Goal: Information Seeking & Learning: Learn about a topic

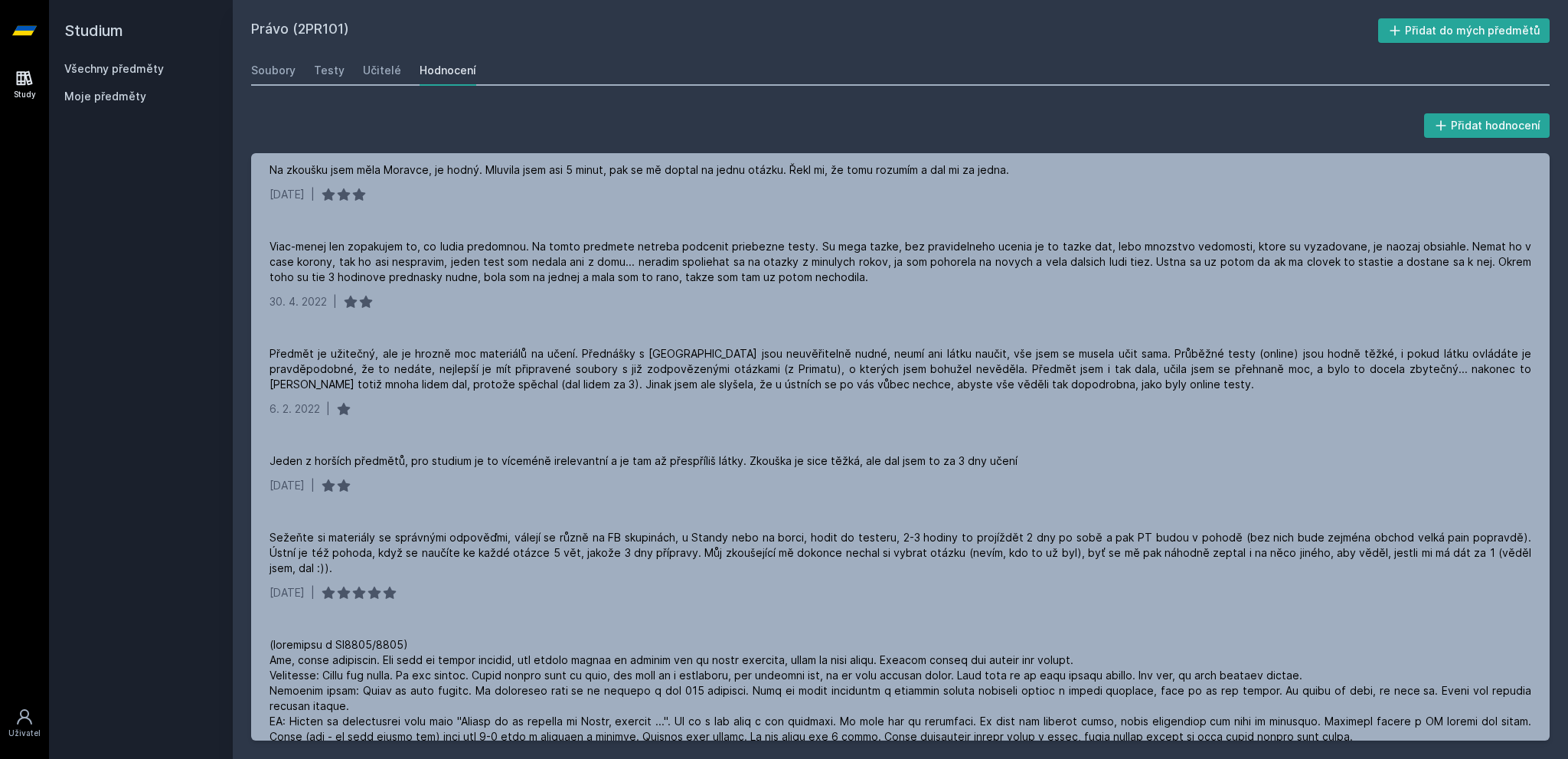
scroll to position [705, 0]
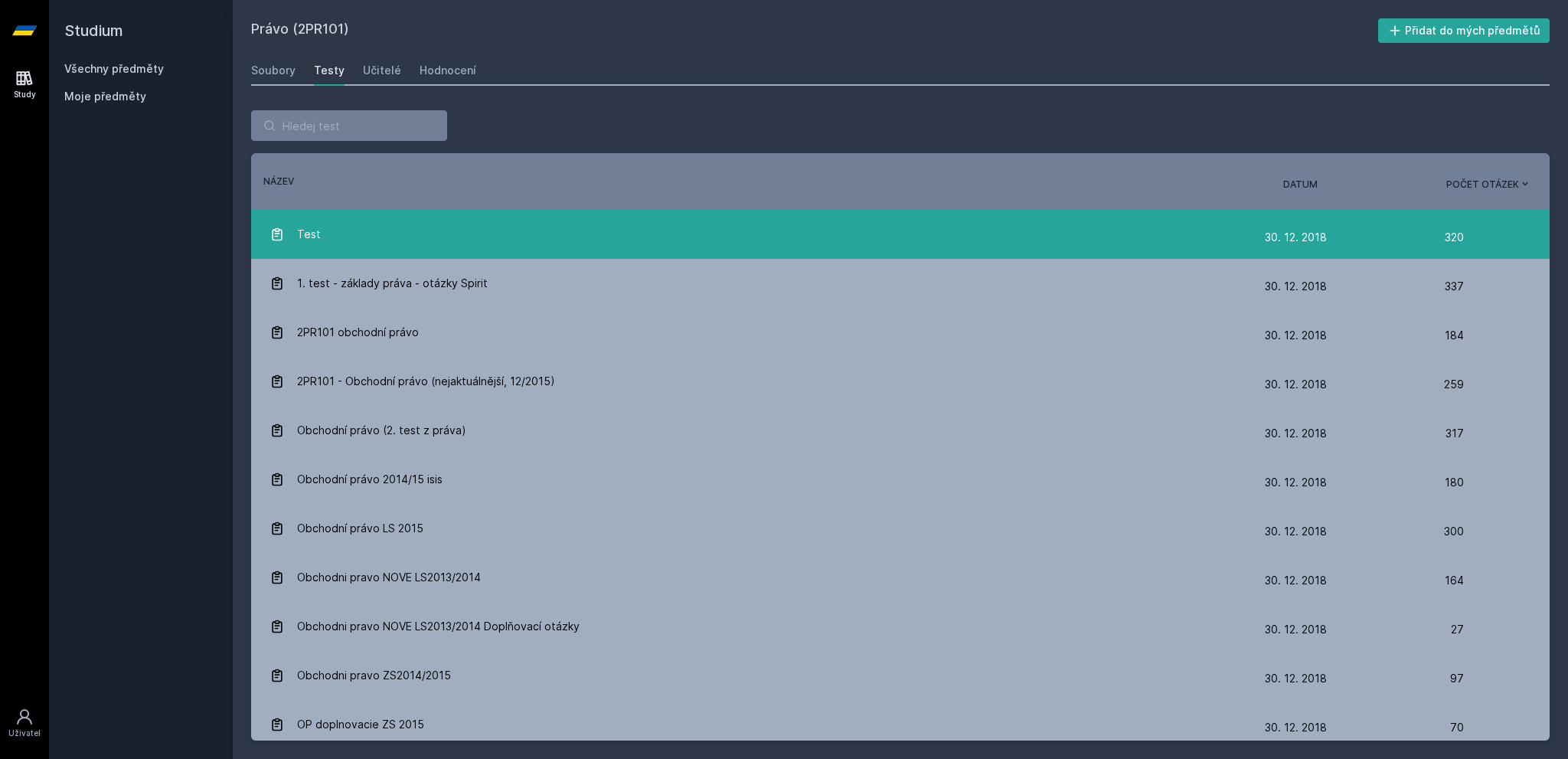
click at [536, 236] on div "Test" at bounding box center [767, 234] width 995 height 31
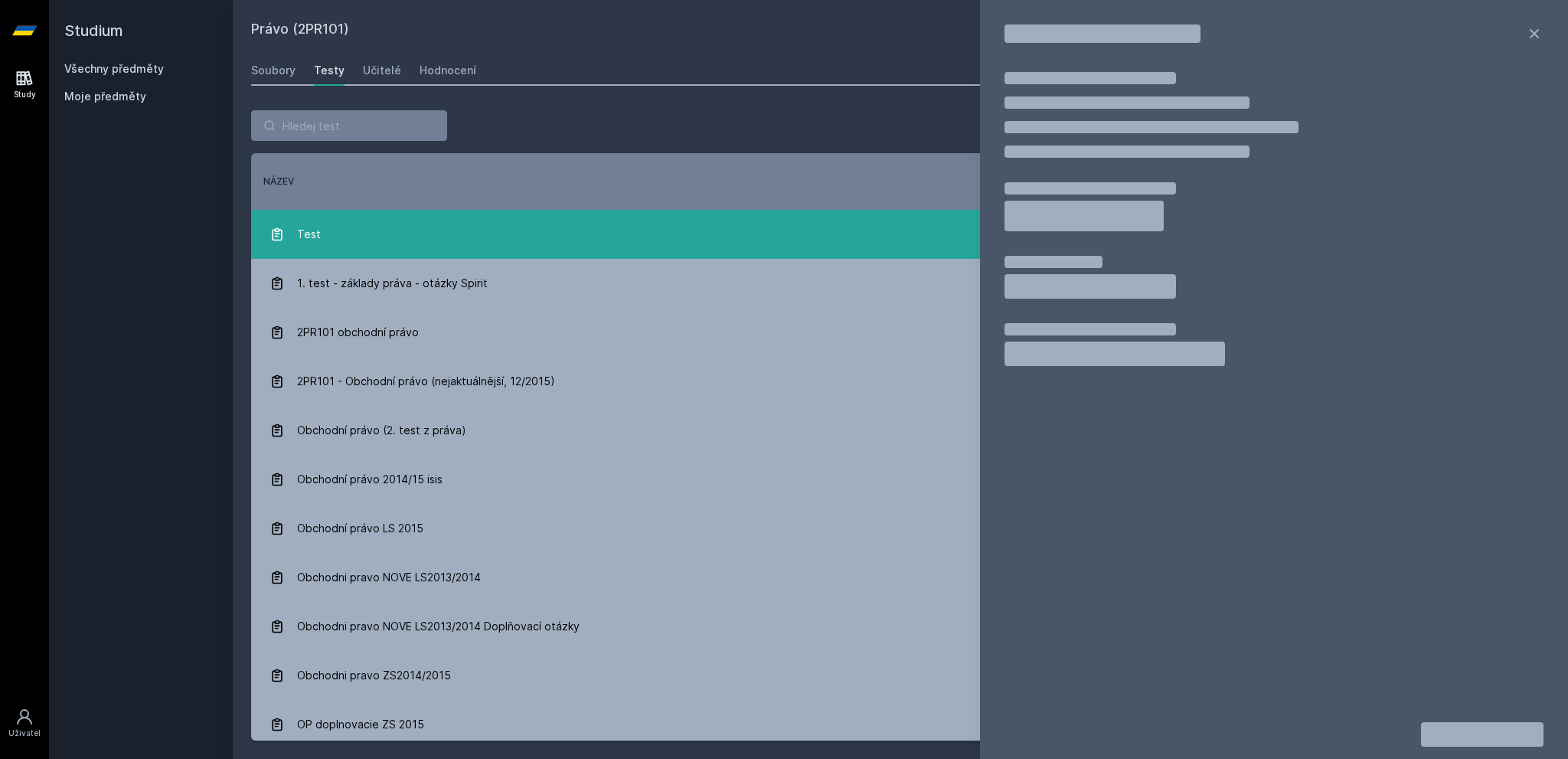
click at [536, 236] on div "Test" at bounding box center [767, 234] width 995 height 31
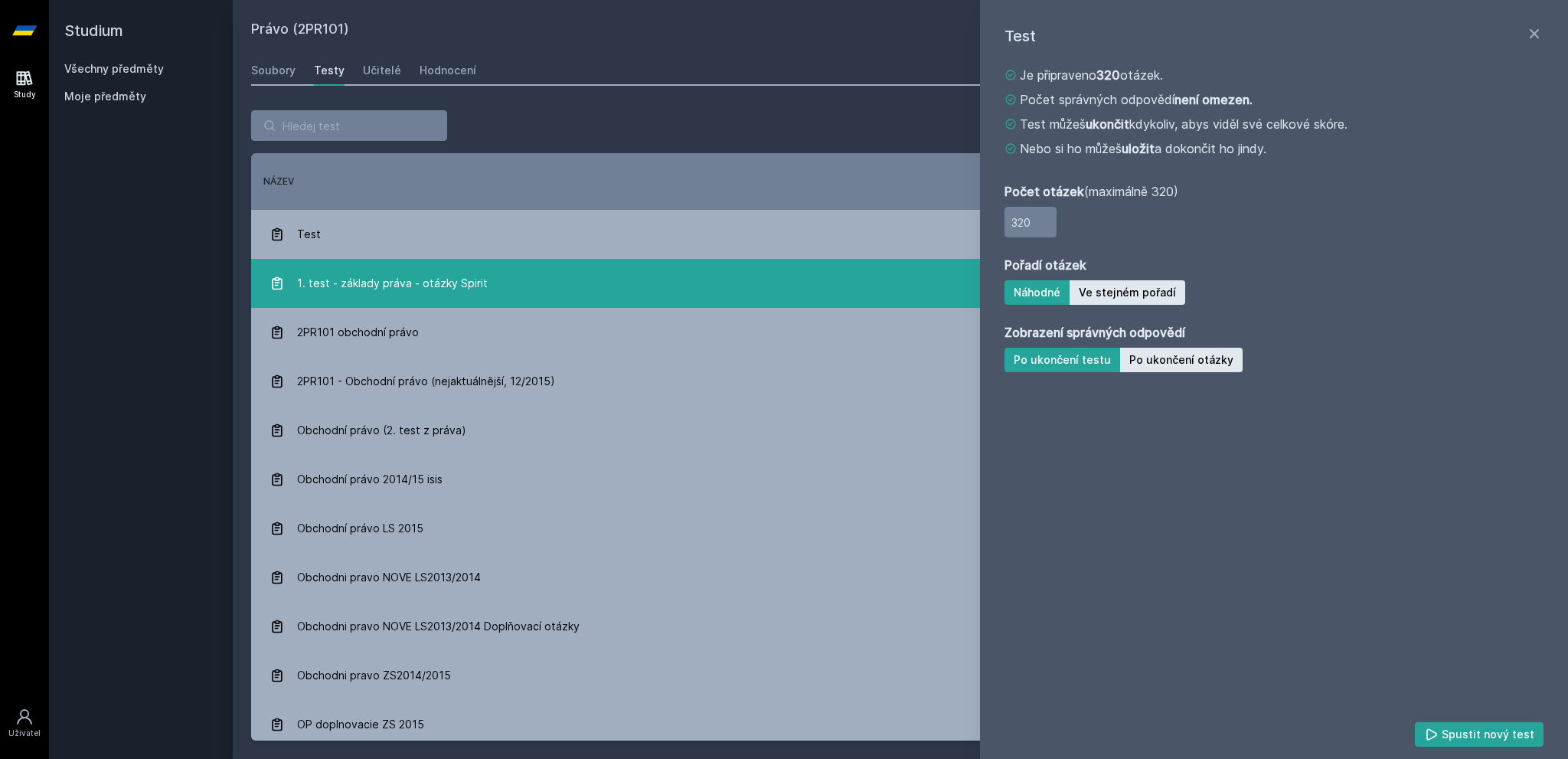
click at [761, 291] on div "1. test - základy práva - otázky Spirit" at bounding box center [767, 283] width 995 height 31
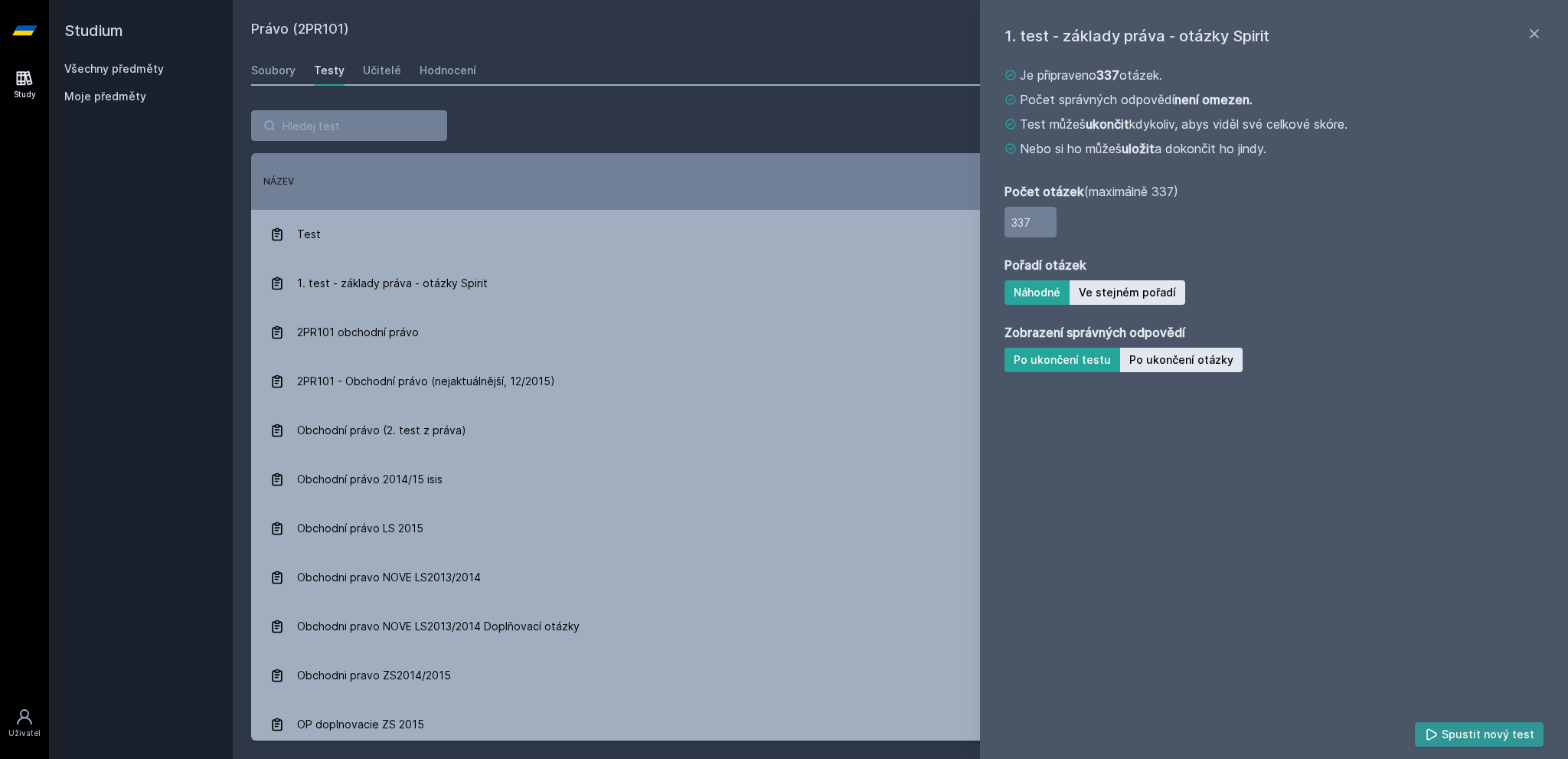
click at [1433, 726] on button "Spustit nový test" at bounding box center [1480, 735] width 129 height 24
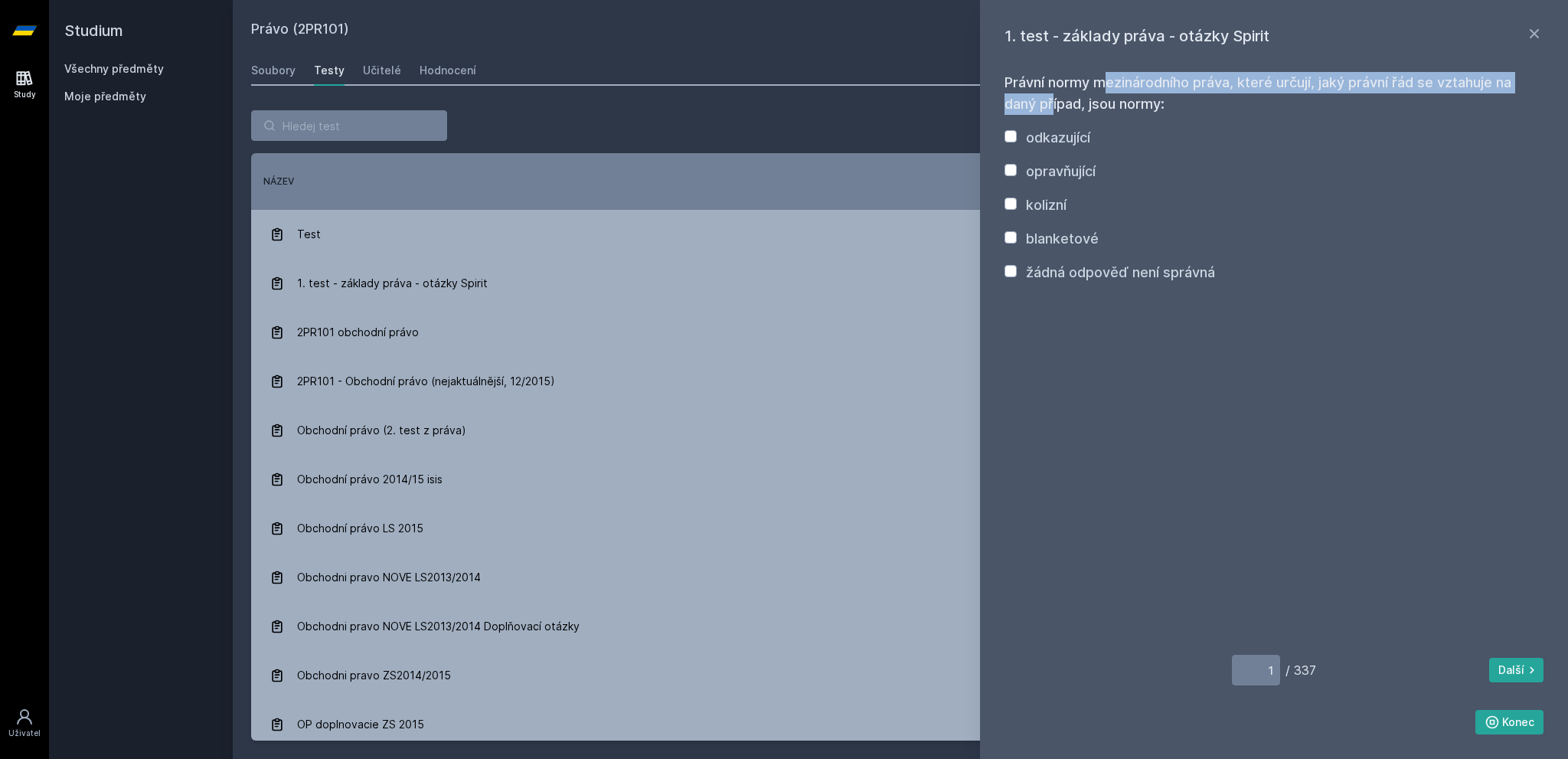
drag, startPoint x: 1013, startPoint y: 84, endPoint x: 1485, endPoint y: 85, distance: 472.0
click at [1485, 85] on h3 "Právní normy mezinárodního práva, které určují, jaký právní řád se vztahuje na …" at bounding box center [1274, 93] width 539 height 43
click at [1050, 355] on div "Právní normy mezinárodního práva, které určují, jaký právní řád se vztahuje na …" at bounding box center [1274, 397] width 539 height 675
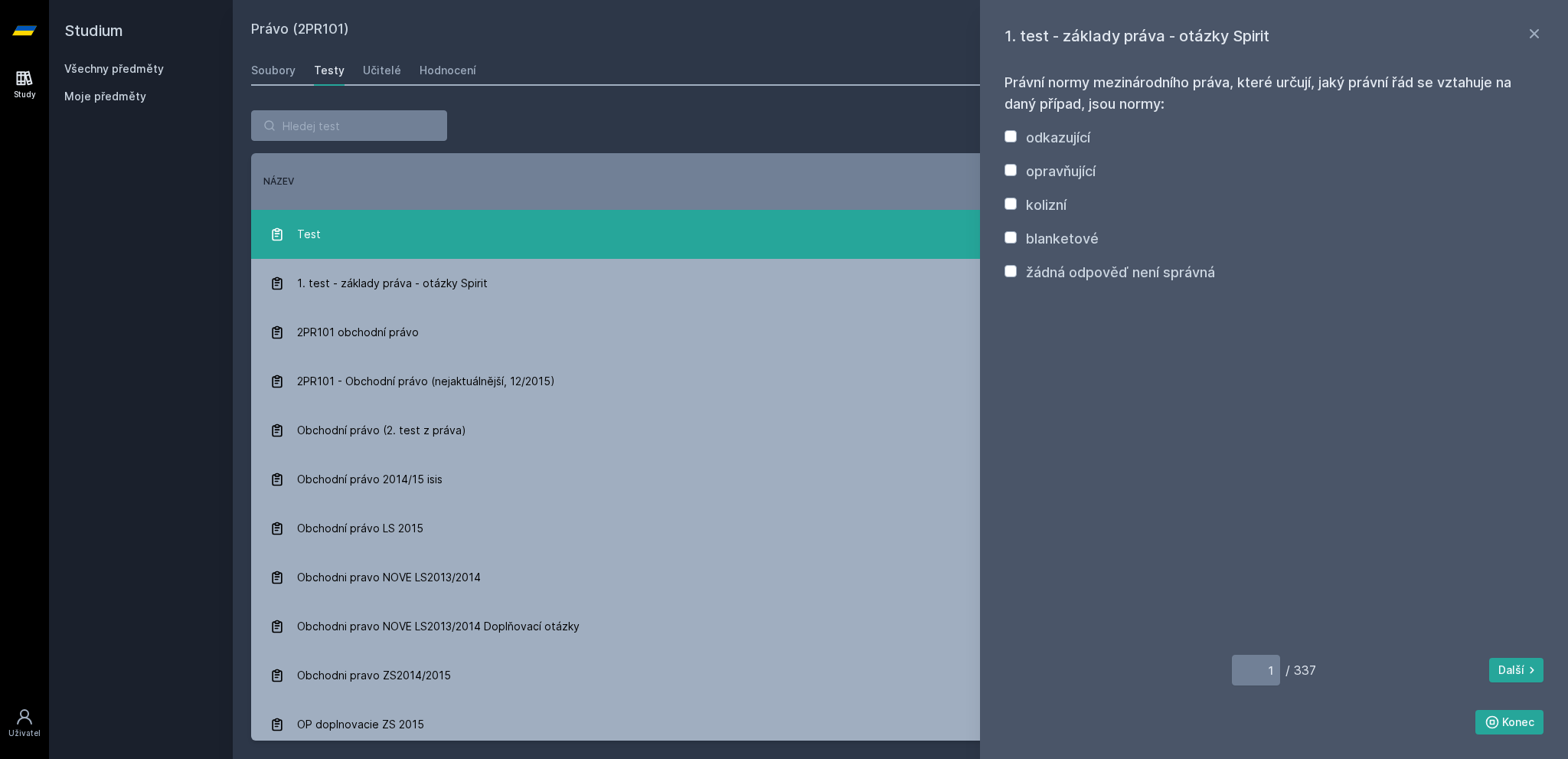
click at [457, 255] on link "Test [DATE] [DATE] 320" at bounding box center [901, 234] width 1299 height 49
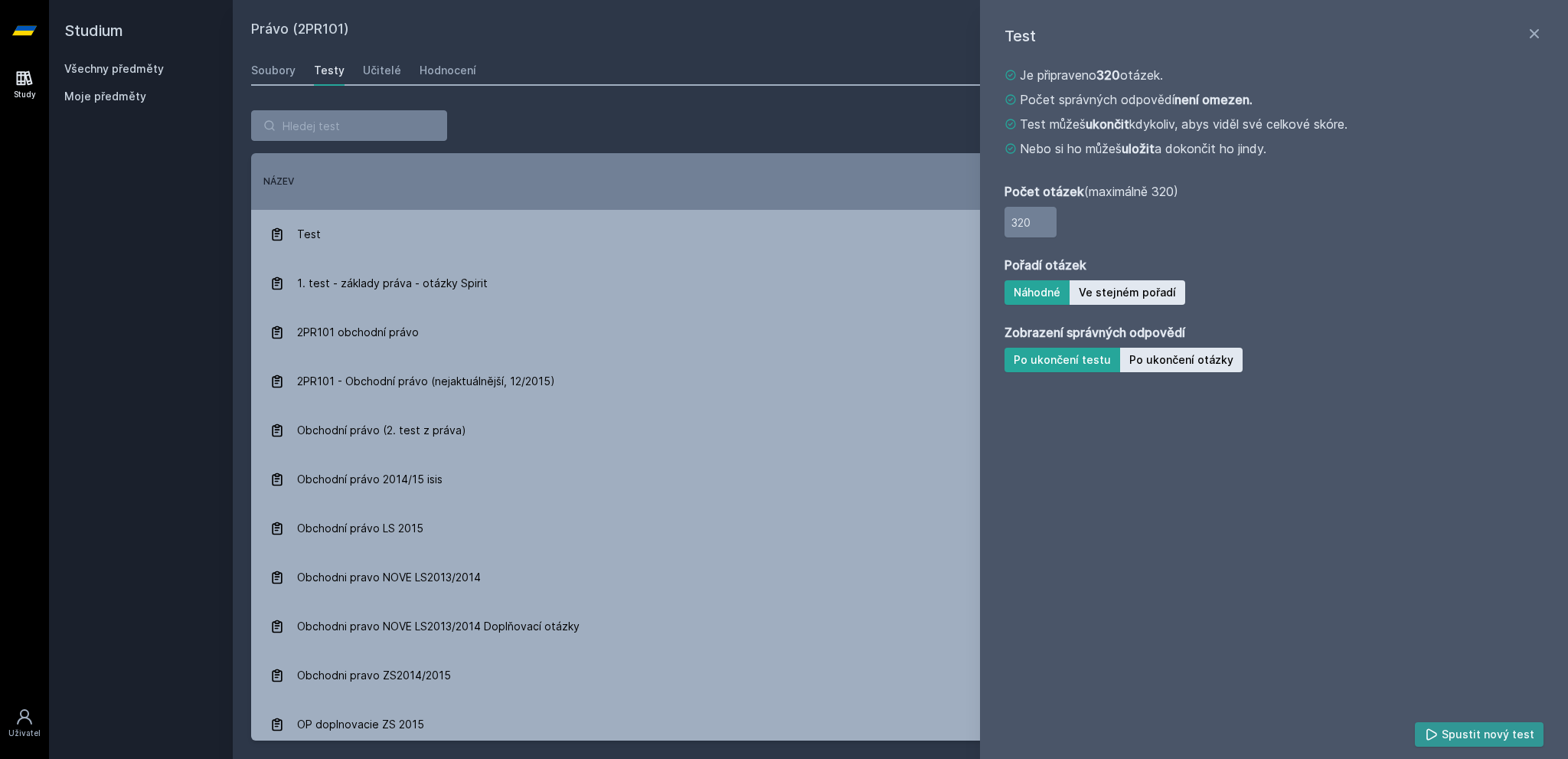
click at [1466, 735] on button "Spustit nový test" at bounding box center [1480, 735] width 129 height 24
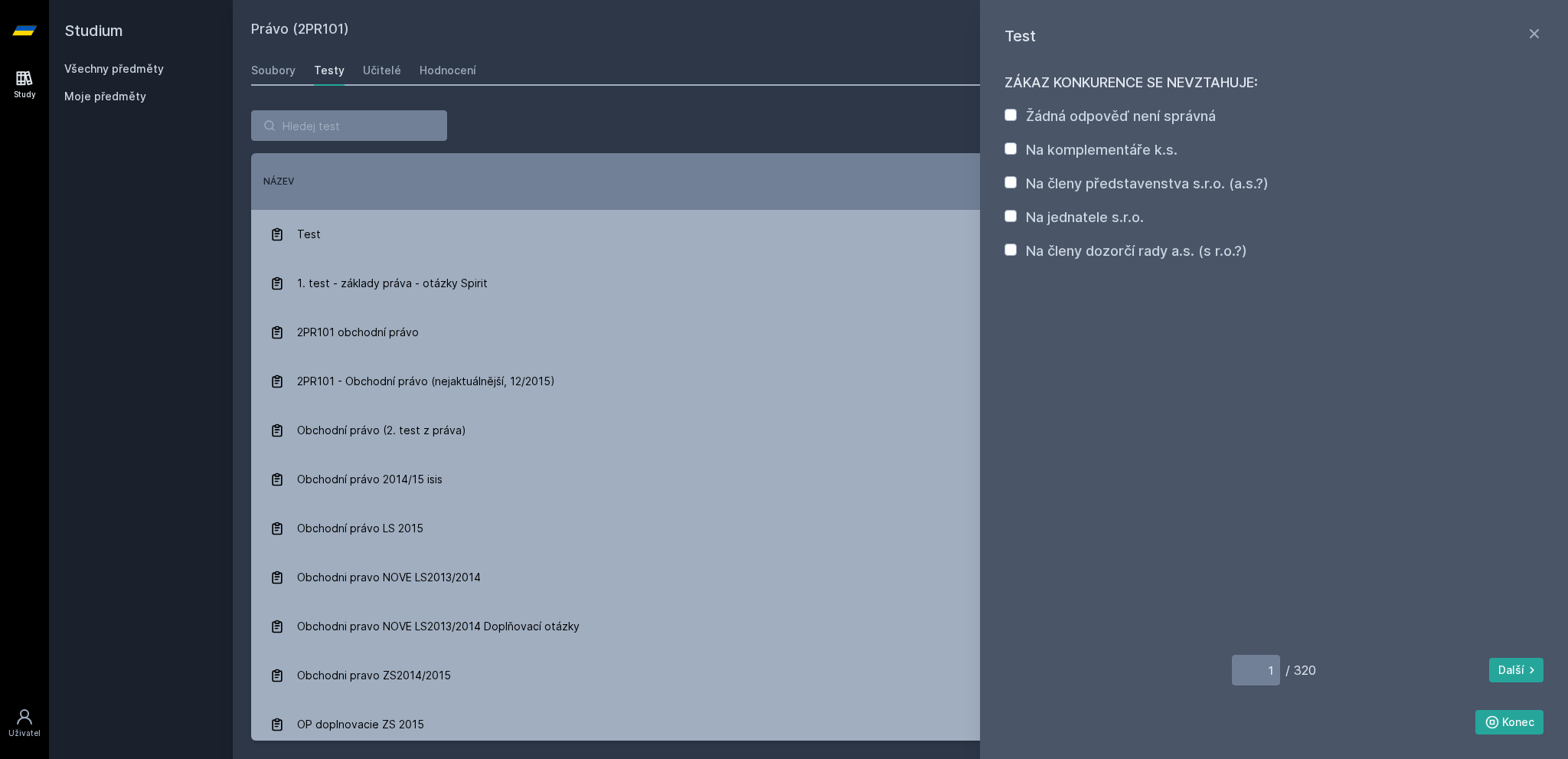
drag, startPoint x: 1048, startPoint y: 87, endPoint x: 1255, endPoint y: 83, distance: 207.0
click at [1255, 83] on h3 "ZÁKAZ KONKURENCE SE NEVZTAHUJE:" at bounding box center [1274, 82] width 539 height 21
click at [1120, 185] on label "Na členy představenstva s.r.o. (a.s.?)" at bounding box center [1147, 184] width 243 height 16
click at [1017, 185] on input "Na členy představenstva s.r.o. (a.s.?)" at bounding box center [1011, 183] width 13 height 13
checkbox input "true"
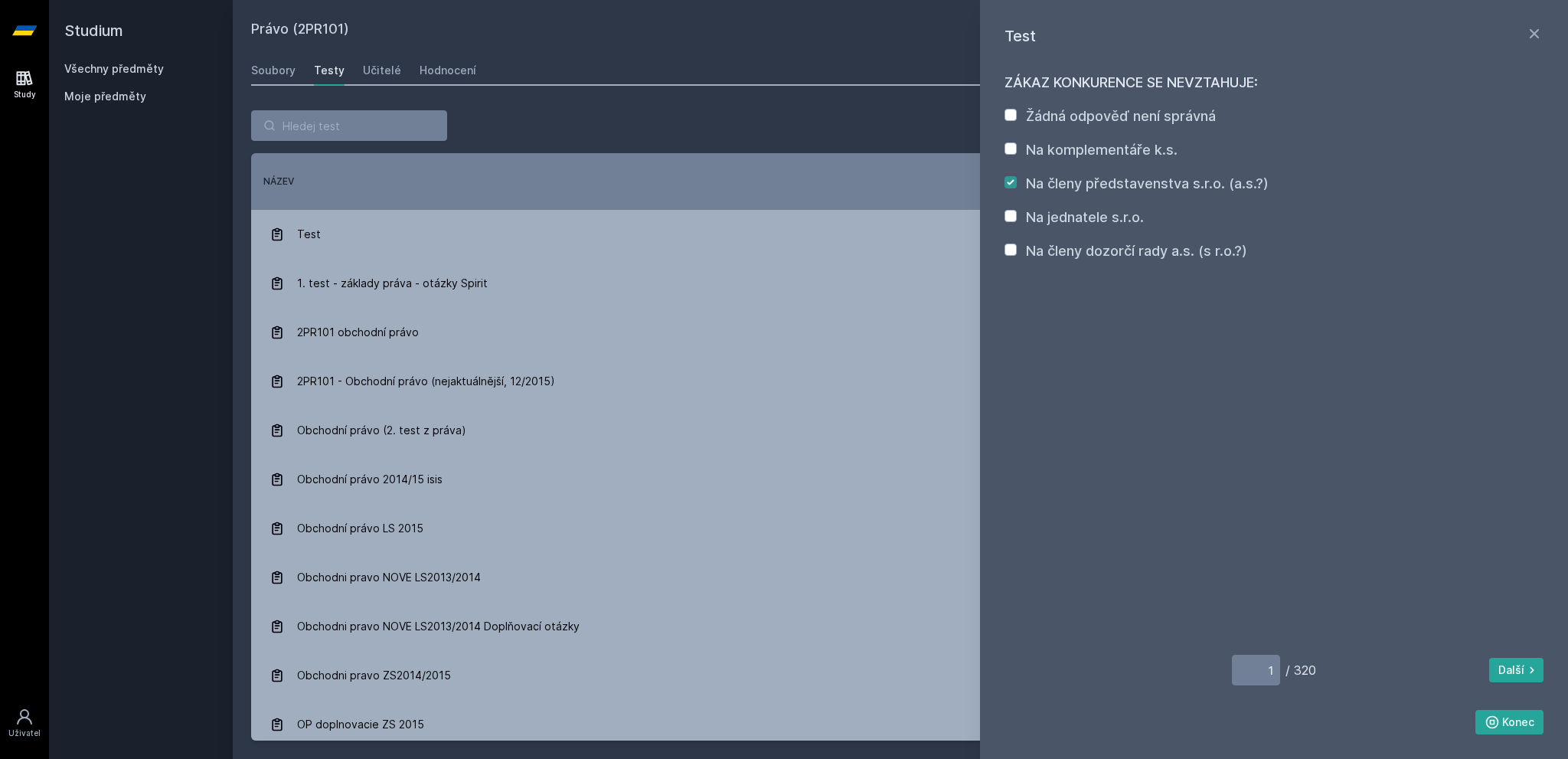
click at [1082, 208] on div "Na jednatele s.r.o." at bounding box center [1085, 217] width 118 height 21
click at [1078, 221] on label "Na jednatele s.r.o." at bounding box center [1085, 217] width 118 height 16
click at [1017, 221] on input "Na jednatele s.r.o." at bounding box center [1011, 216] width 13 height 13
checkbox input "true"
drag, startPoint x: 1074, startPoint y: 204, endPoint x: 1072, endPoint y: 188, distance: 16.1
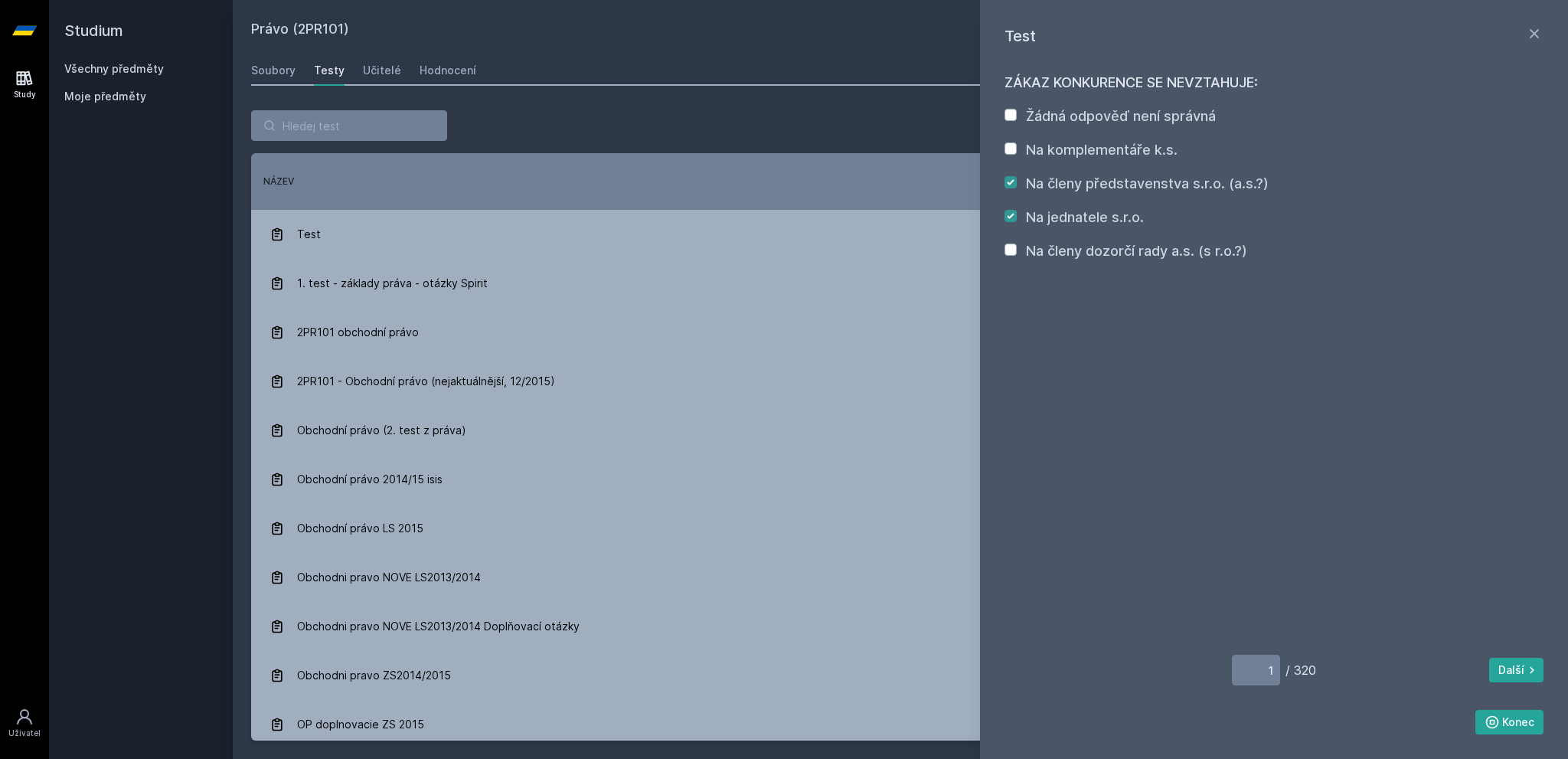
click at [1074, 201] on div "Žádná odpověď není správná Na komplementáře k.s. Na členy představenstva s.r.o.…" at bounding box center [1274, 184] width 539 height 156
click at [1071, 183] on label "Na členy představenstva s.r.o. (a.s.?)" at bounding box center [1147, 184] width 243 height 16
click at [1017, 183] on input "Na členy představenstva s.r.o. (a.s.?)" at bounding box center [1011, 183] width 13 height 13
checkbox input "false"
click at [1069, 208] on div "Na jednatele s.r.o." at bounding box center [1085, 217] width 118 height 21
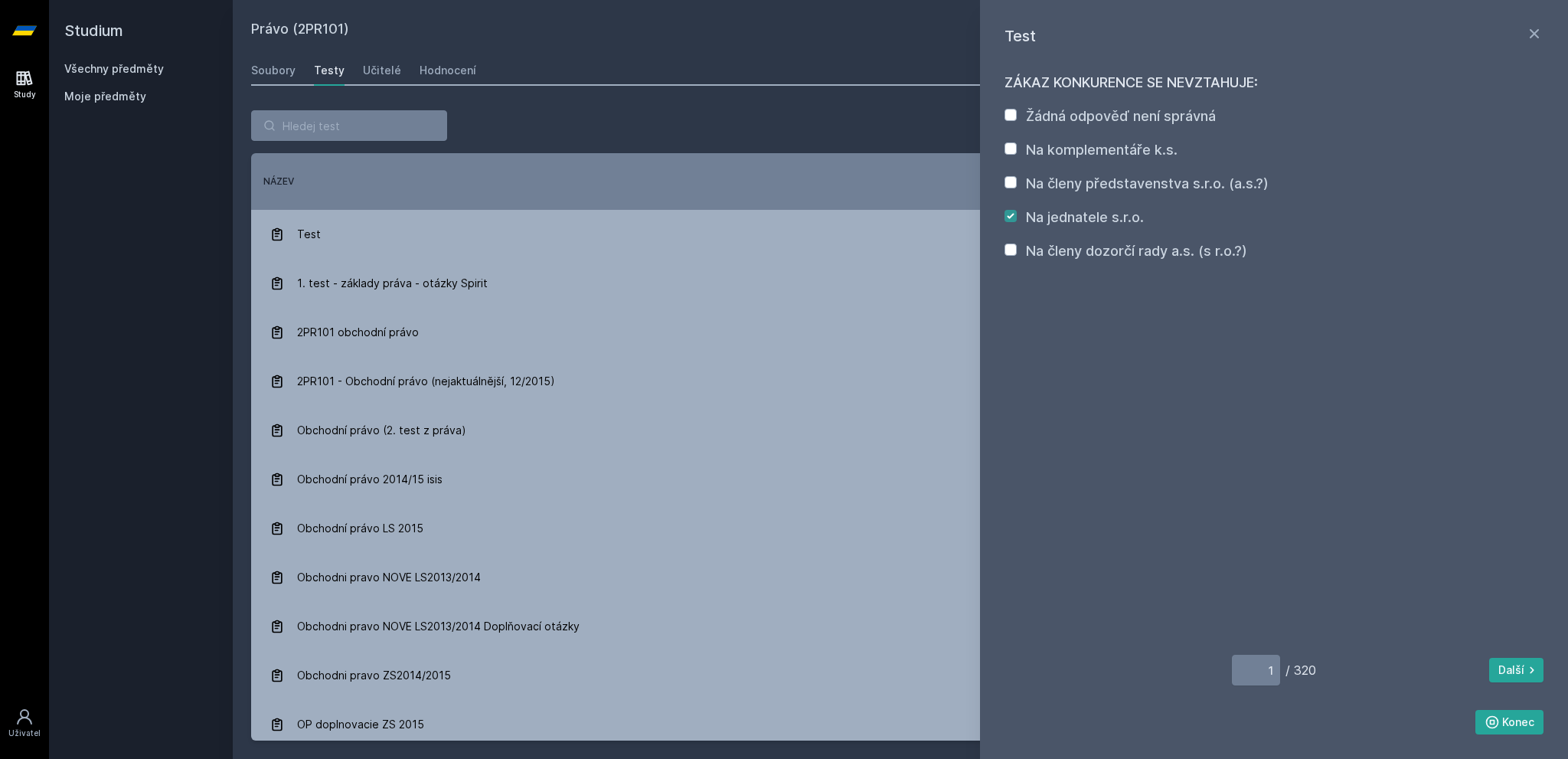
click at [1070, 210] on label "Na jednatele s.r.o." at bounding box center [1085, 217] width 118 height 16
click at [1017, 210] on input "Na jednatele s.r.o." at bounding box center [1011, 216] width 13 height 13
checkbox input "false"
